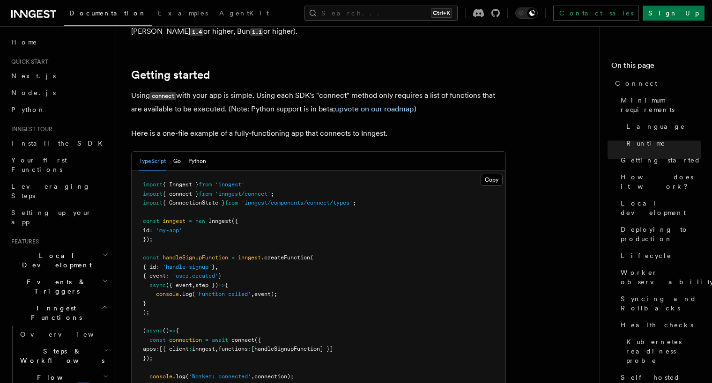
scroll to position [593, 0]
click at [235, 336] on span "connect" at bounding box center [242, 339] width 23 height 7
drag, startPoint x: 328, startPoint y: 261, endPoint x: 320, endPoint y: 207, distance: 54.4
click at [328, 258] on pre "import { Inngest } from 'inngest' import { connect } from 'inngest/connect' ; i…" at bounding box center [319, 284] width 374 height 229
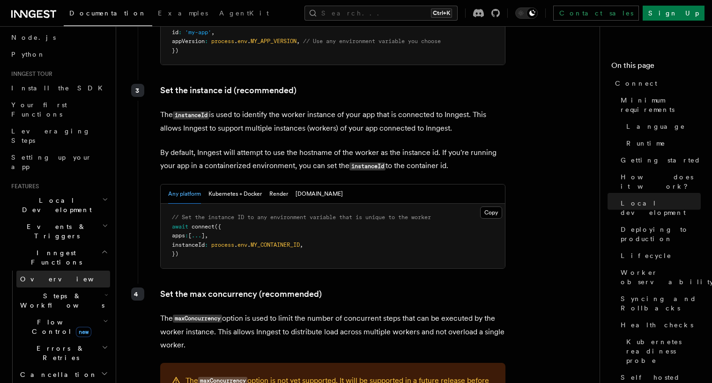
scroll to position [54, 0]
click at [103, 319] on icon "button" at bounding box center [105, 322] width 5 height 7
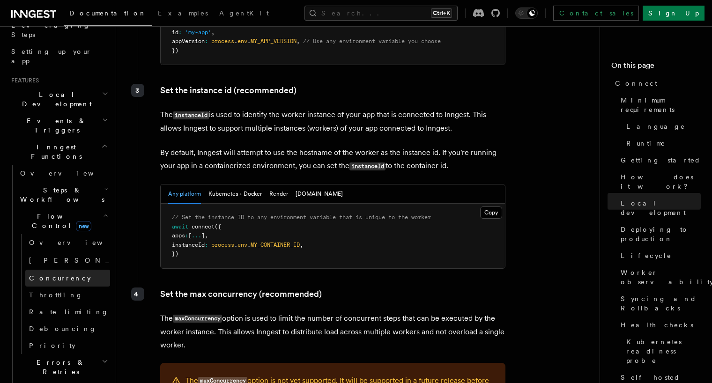
scroll to position [161, 0]
click at [59, 250] on link "[PERSON_NAME] new" at bounding box center [67, 259] width 85 height 19
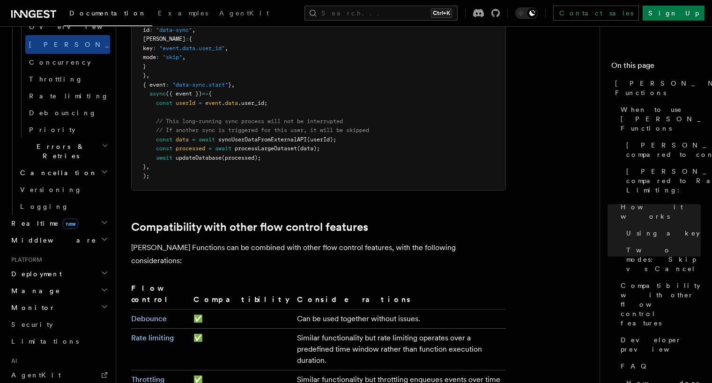
scroll to position [377, 0]
click at [100, 214] on h2 "Realtime new" at bounding box center [58, 222] width 103 height 17
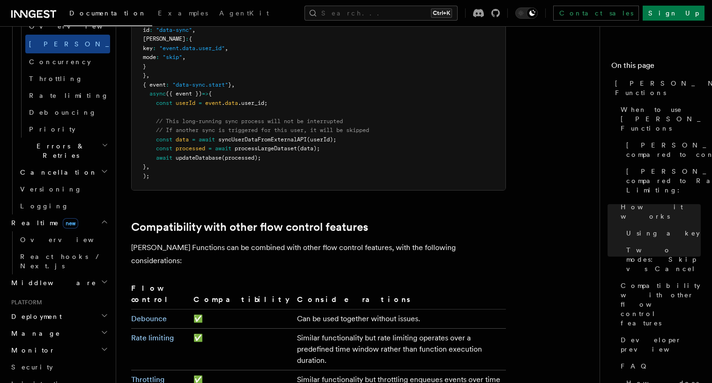
click at [100, 214] on h2 "Realtime new" at bounding box center [58, 222] width 103 height 17
click at [76, 252] on span "React hooks / Next.js" at bounding box center [65, 261] width 90 height 19
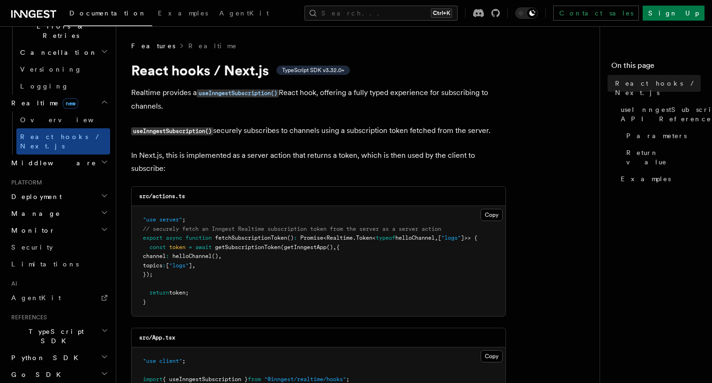
drag, startPoint x: 507, startPoint y: 127, endPoint x: 171, endPoint y: 129, distance: 335.6
click at [311, 128] on p "useInngestSubscription() securely subscribes to channels using a subscription t…" at bounding box center [318, 131] width 374 height 14
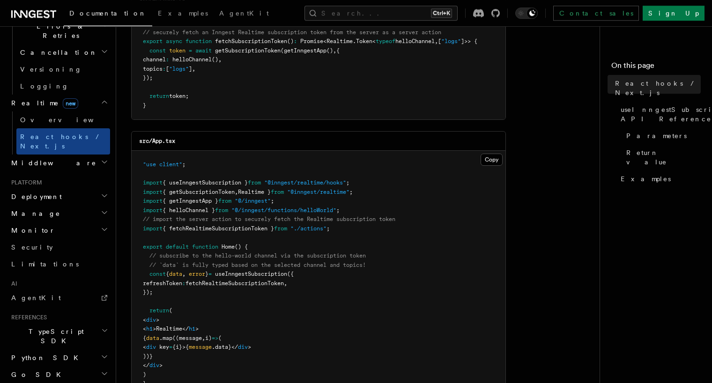
scroll to position [296, 0]
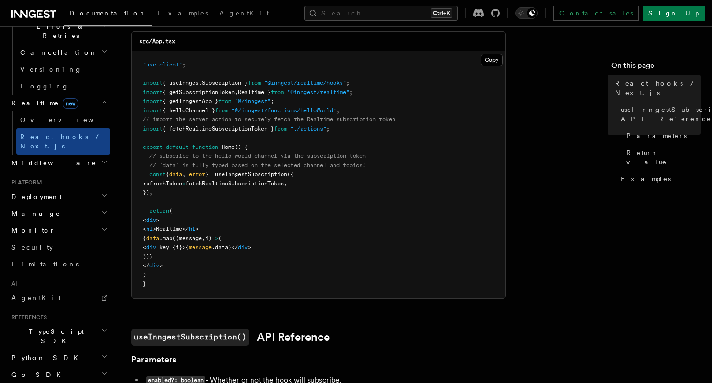
click at [180, 176] on span "data" at bounding box center [175, 174] width 13 height 7
click at [371, 174] on pre ""use client" ; import { useInngestSubscription } from "@inngest/realtime/hooks"…" at bounding box center [319, 174] width 374 height 247
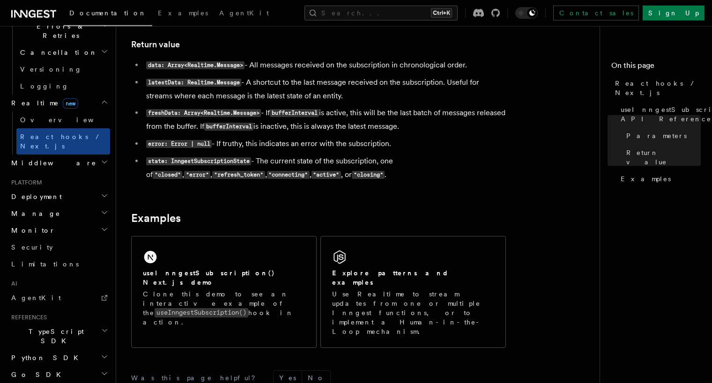
scroll to position [791, 0]
click at [168, 84] on code "latestData: Realtime.Message" at bounding box center [193, 82] width 95 height 8
click at [377, 118] on li "freshData: Array<Realtime.Message> - If bufferInterval is active, this will be …" at bounding box center [324, 119] width 362 height 27
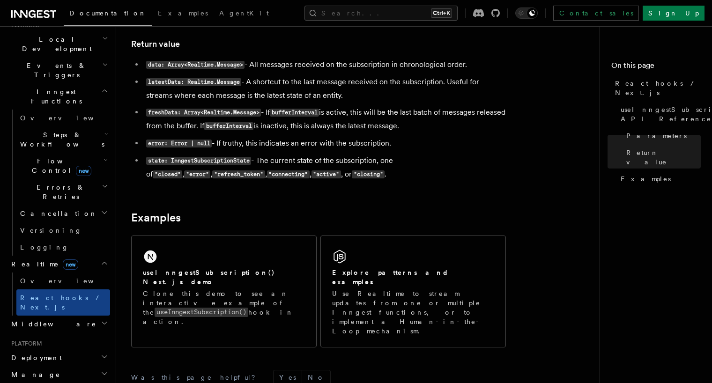
scroll to position [215, 0]
click at [103, 184] on icon "button" at bounding box center [105, 187] width 7 height 7
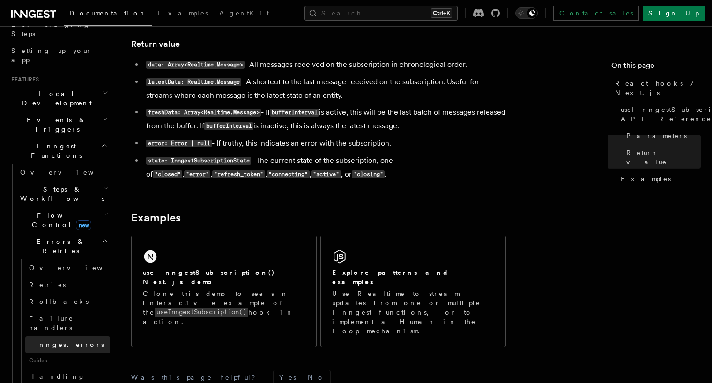
scroll to position [161, 0]
click at [57, 341] on span "Inngest errors" at bounding box center [66, 344] width 75 height 7
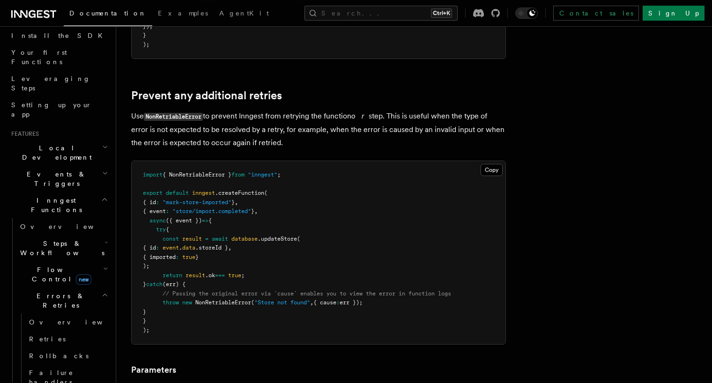
scroll to position [395, 0]
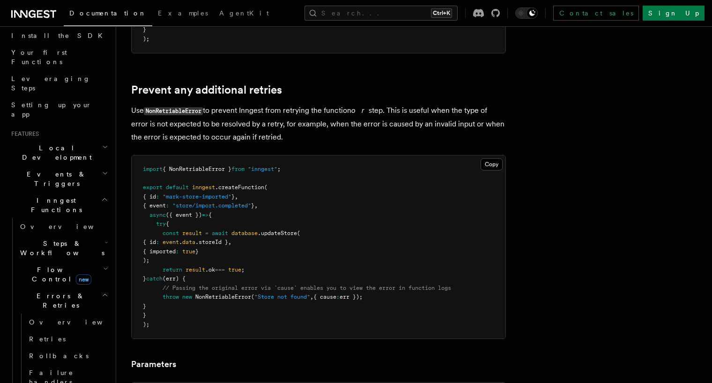
click at [206, 177] on pre "import { NonRetriableError } from "inngest" ; export default inngest .createFun…" at bounding box center [319, 246] width 374 height 183
click at [204, 172] on span "{ NonRetriableError }" at bounding box center [196, 169] width 69 height 7
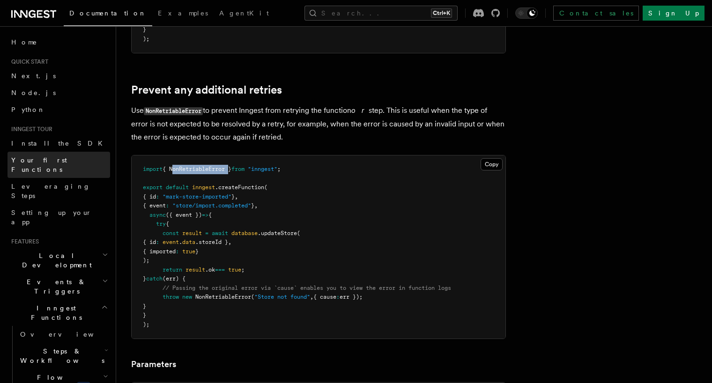
scroll to position [0, 0]
click at [64, 251] on span "Local Development" at bounding box center [54, 260] width 95 height 19
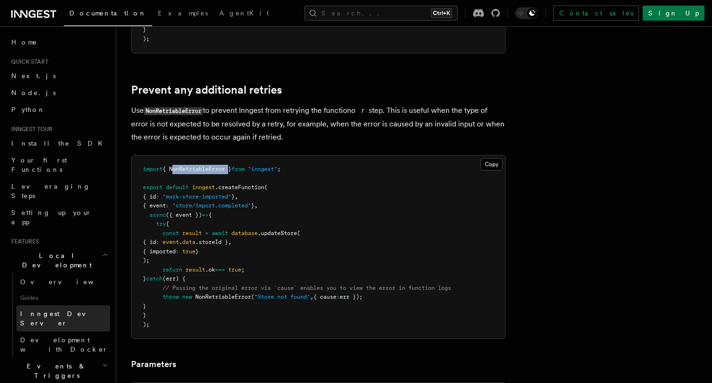
click at [65, 310] on span "Inngest Dev Server" at bounding box center [60, 318] width 80 height 17
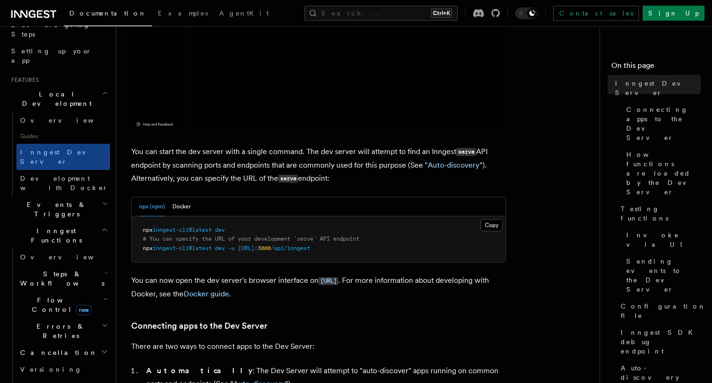
scroll to position [296, 0]
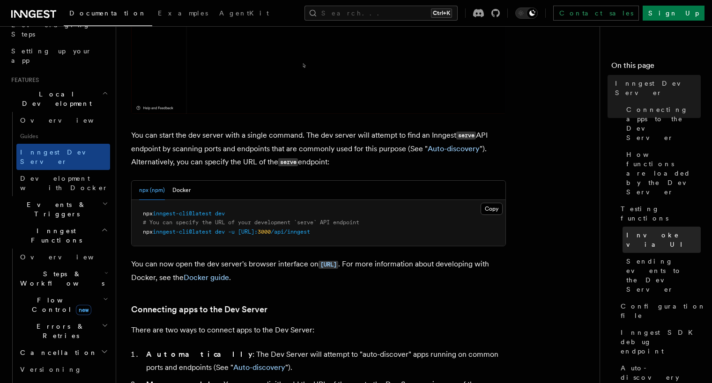
click at [646, 230] on span "Invoke via UI" at bounding box center [663, 239] width 74 height 19
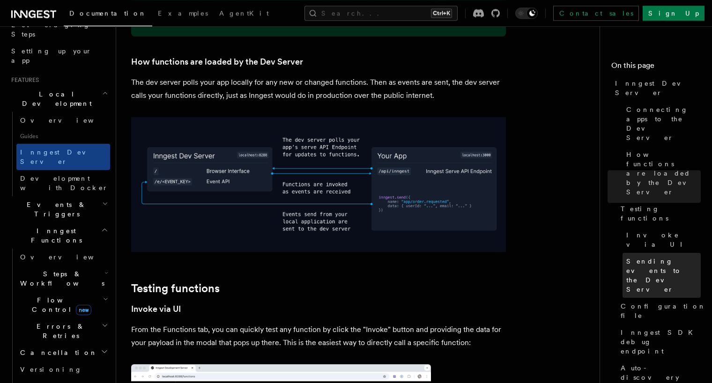
click at [650, 257] on span "Sending events to the Dev Server" at bounding box center [663, 275] width 74 height 37
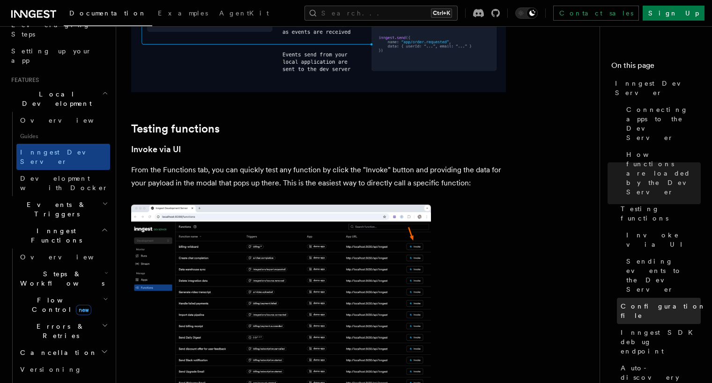
click at [646, 301] on span "Configuration file" at bounding box center [662, 310] width 85 height 19
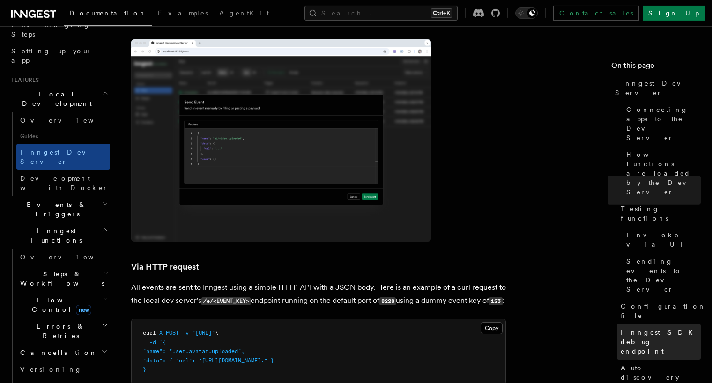
click at [644, 328] on span "Inngest SDK debug endpoint" at bounding box center [660, 342] width 80 height 28
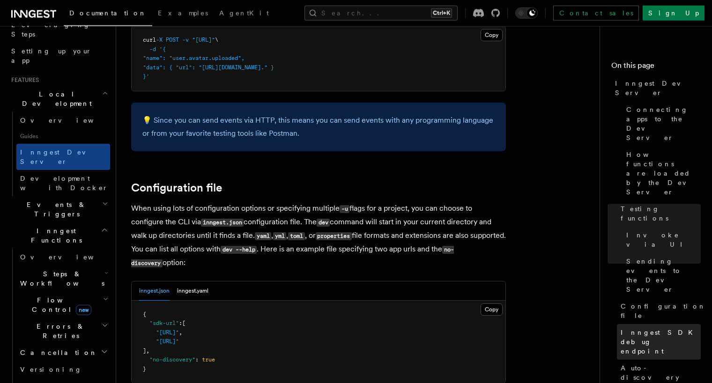
scroll to position [2325, 0]
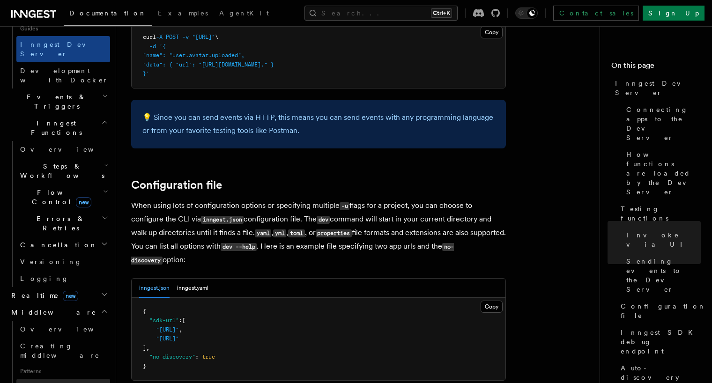
scroll to position [270, 0]
click at [66, 342] on span "Creating middleware" at bounding box center [60, 350] width 80 height 17
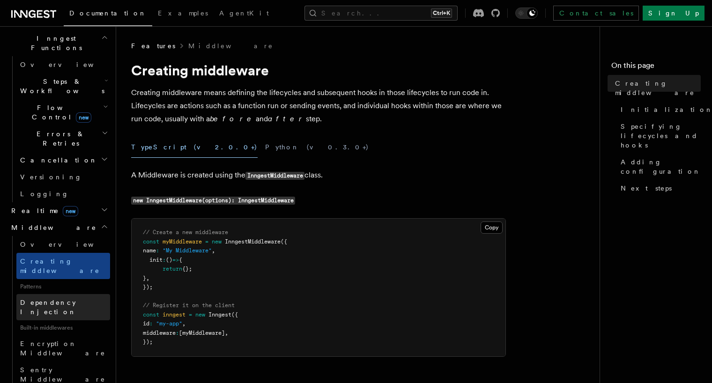
click at [59, 294] on link "Dependency Injection" at bounding box center [63, 307] width 94 height 26
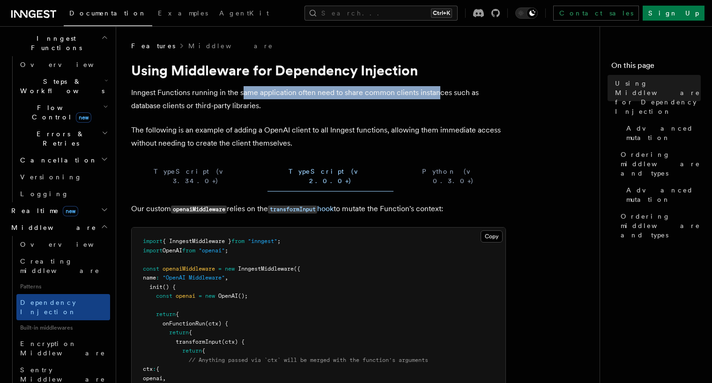
drag, startPoint x: 242, startPoint y: 90, endPoint x: 440, endPoint y: 93, distance: 198.5
click at [440, 93] on p "Inngest Functions running in the same application often need to share common cl…" at bounding box center [318, 99] width 374 height 26
click at [269, 95] on p "Inngest Functions running in the same application often need to share common cl…" at bounding box center [318, 99] width 374 height 26
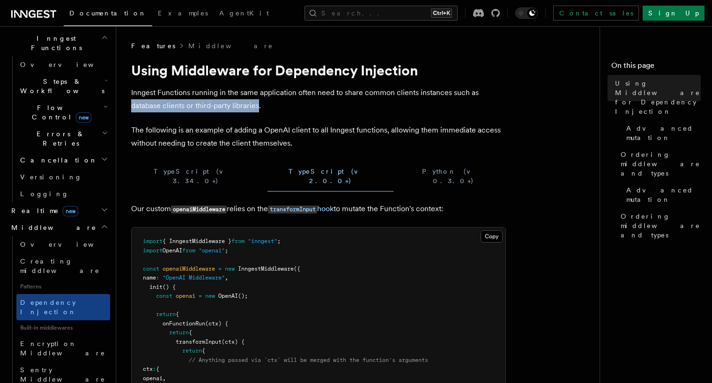
drag, startPoint x: 249, startPoint y: 106, endPoint x: 126, endPoint y: 106, distance: 122.6
click at [316, 107] on p "Inngest Functions running in the same application often need to share common cl…" at bounding box center [318, 99] width 374 height 26
drag, startPoint x: 251, startPoint y: 105, endPoint x: 169, endPoint y: 104, distance: 81.5
click at [167, 105] on p "Inngest Functions running in the same application often need to share common cl…" at bounding box center [318, 99] width 374 height 26
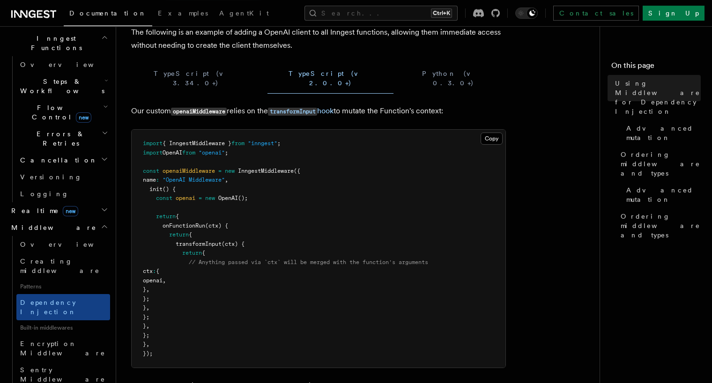
scroll to position [99, 0]
click at [216, 177] on pre "import { InngestMiddleware } from "inngest" ; import OpenAI from "openai" ; con…" at bounding box center [319, 248] width 374 height 238
click at [263, 157] on pre "import { InngestMiddleware } from "inngest" ; import OpenAI from "openai" ; con…" at bounding box center [319, 248] width 374 height 238
click at [266, 169] on pre "import { InngestMiddleware } from "inngest" ; import OpenAI from "openai" ; con…" at bounding box center [319, 248] width 374 height 238
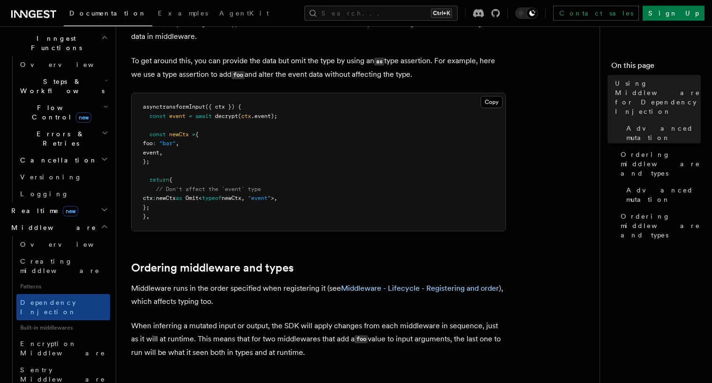
scroll to position [989, 0]
